Goal: Ask a question

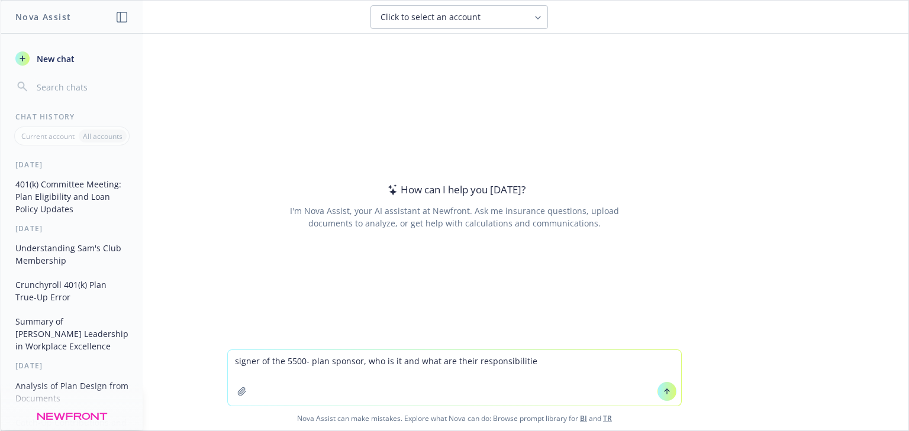
type textarea "signer of the 5500- plan sponsor, who is it and what are their responsibilities"
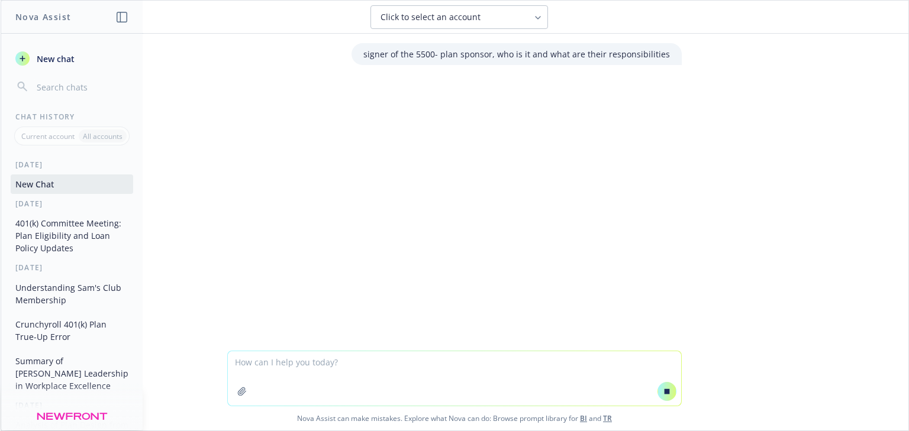
click at [437, 52] on p "signer of the 5500- plan sponsor, who is it and what are their responsibilities" at bounding box center [516, 54] width 306 height 12
click at [436, 51] on p "signer of the 5500- plan sponsor, who is it and what are their responsibilities" at bounding box center [516, 54] width 306 height 12
click at [375, 57] on p "signer of the 5500- plan sponsor, who is it and what are their responsibilities" at bounding box center [516, 54] width 306 height 12
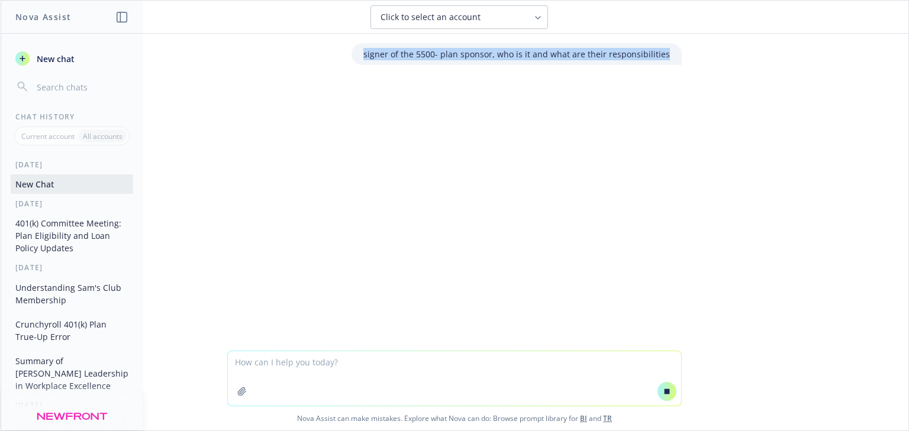
drag, startPoint x: 375, startPoint y: 57, endPoint x: 729, endPoint y: 76, distance: 354.8
click at [729, 76] on div "signer of the 5500- plan sponsor, who is it and what are their responsibilities" at bounding box center [454, 192] width 907 height 317
copy div "signer of the 5500- plan sponsor, who is it and what are their responsibilities"
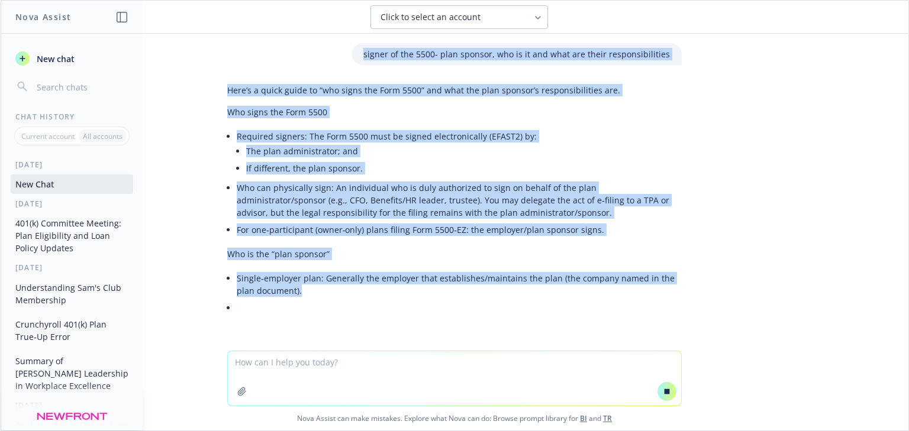
click at [648, 327] on div "signer of the 5500- plan sponsor, who is it and what are their responsibilities…" at bounding box center [454, 192] width 907 height 317
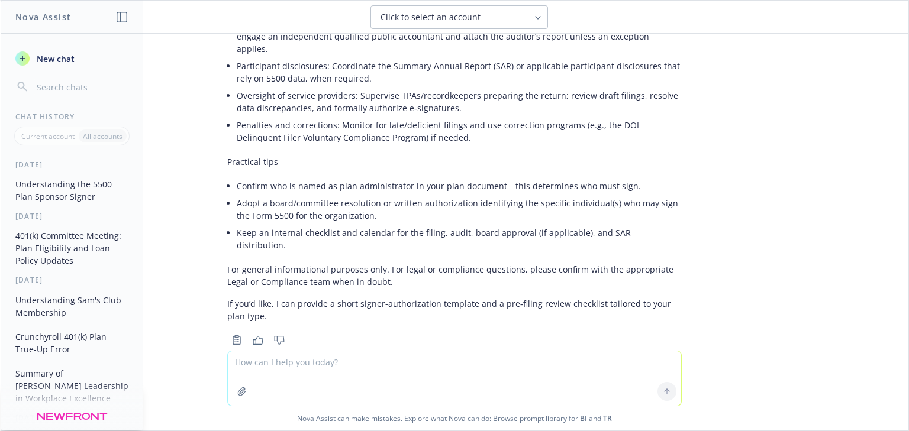
scroll to position [482, 0]
